Goal: Task Accomplishment & Management: Use online tool/utility

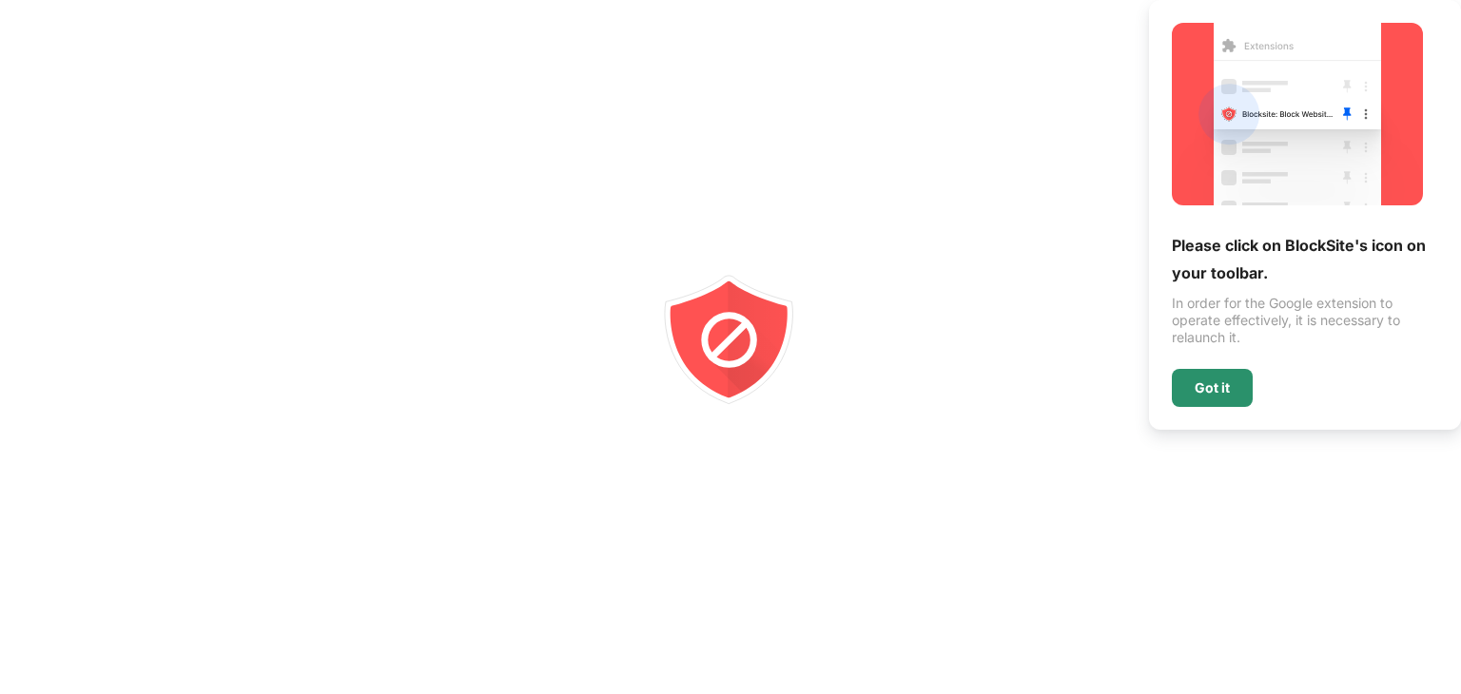
click at [1199, 379] on div "Got it" at bounding box center [1212, 388] width 81 height 38
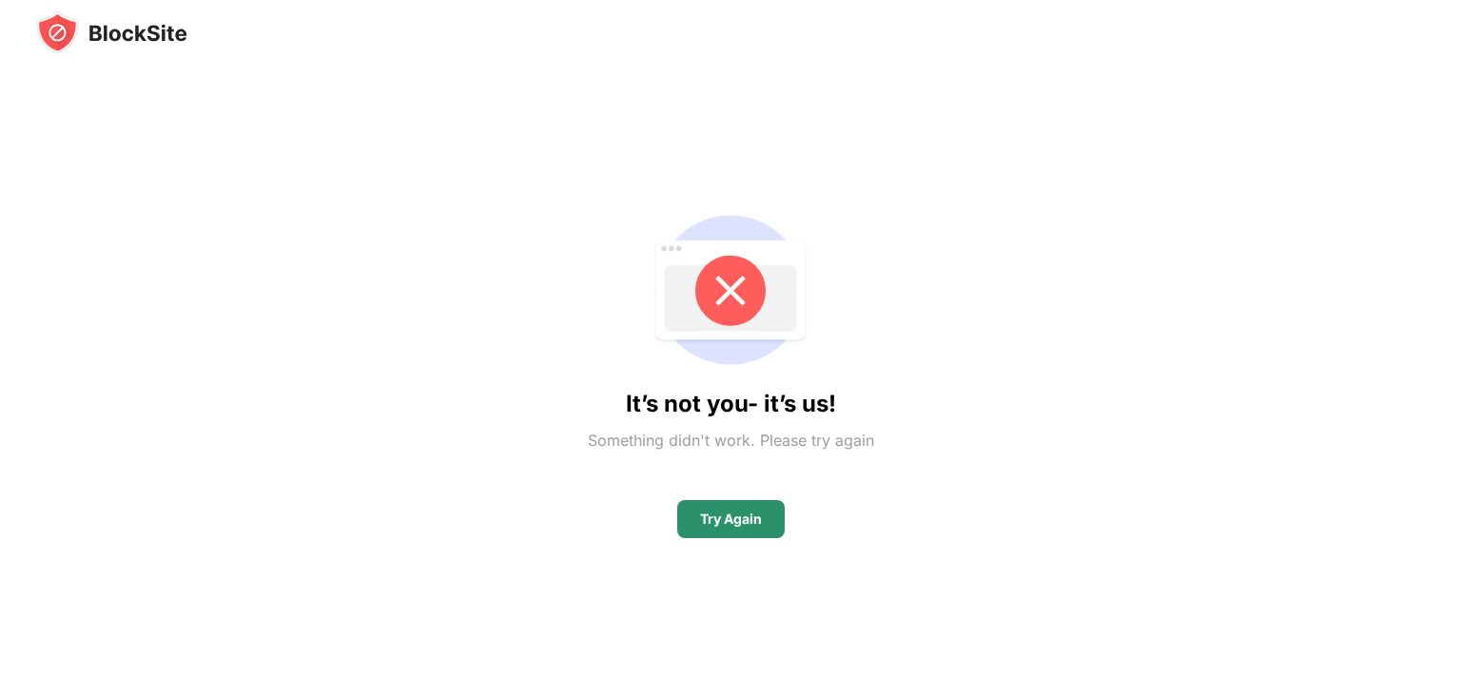
click at [718, 518] on div "Try Again" at bounding box center [731, 519] width 62 height 15
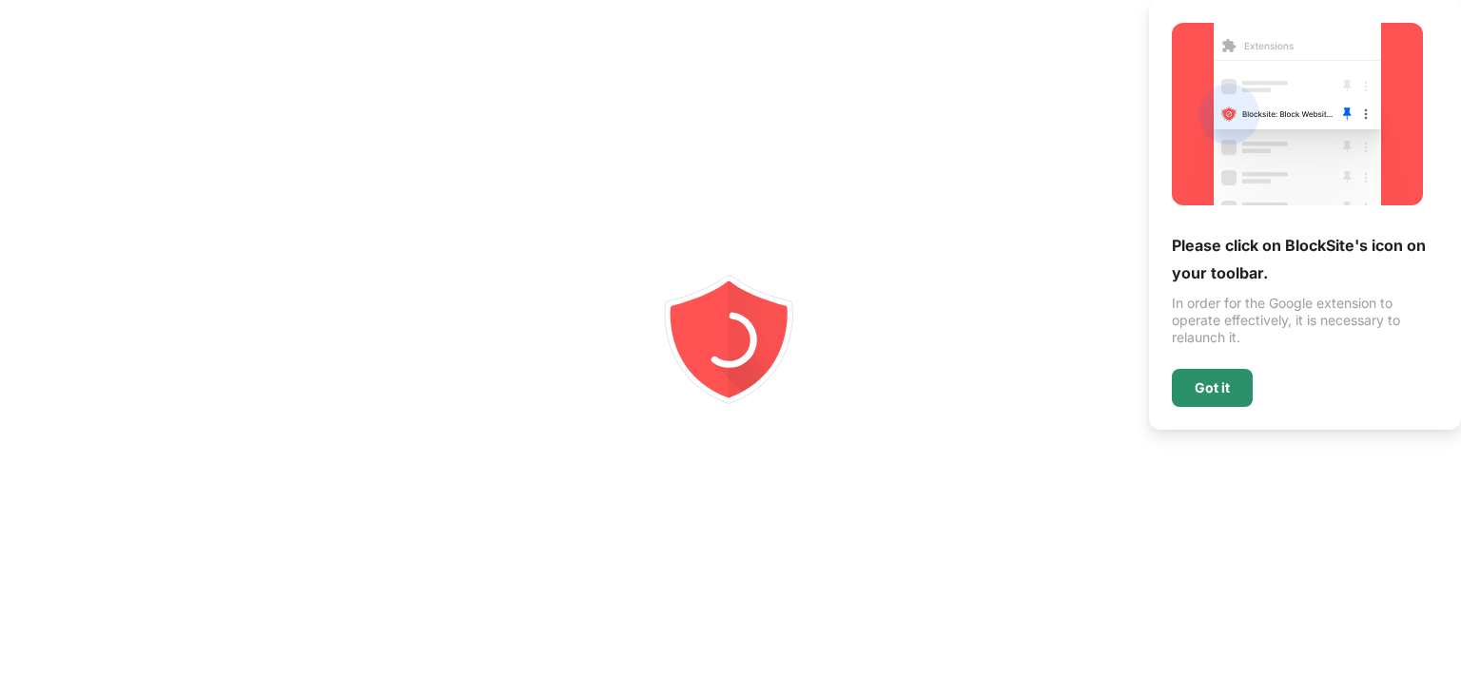
click at [1182, 381] on div "Got it" at bounding box center [1212, 388] width 81 height 38
